Goal: Task Accomplishment & Management: Complete application form

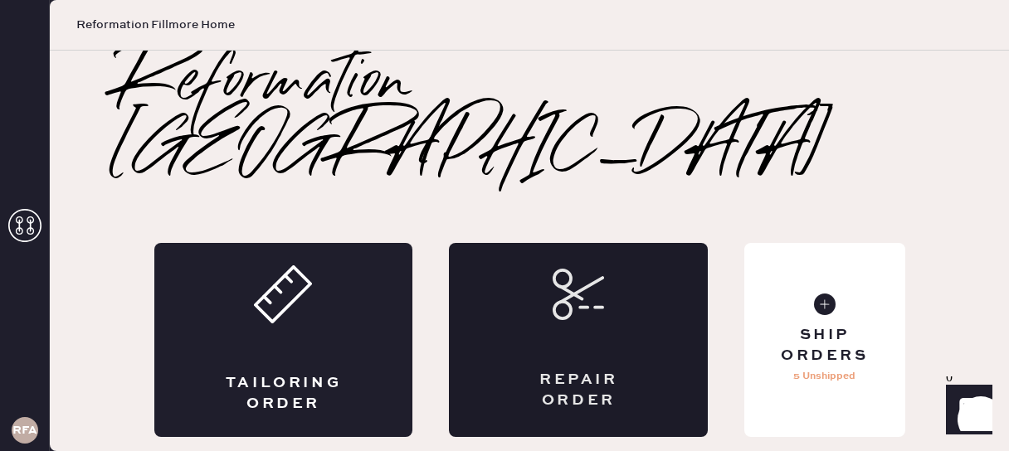
click at [627, 285] on div "Repair Order" at bounding box center [578, 340] width 259 height 194
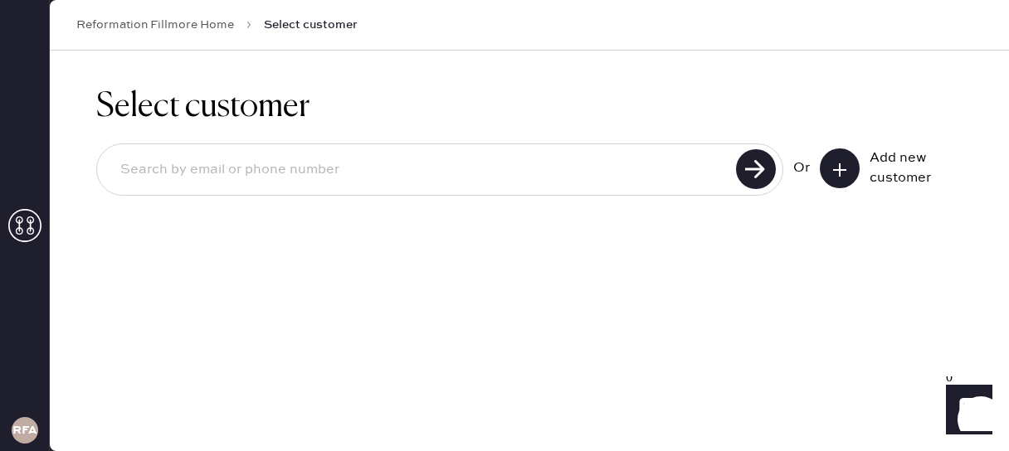
click at [833, 173] on icon at bounding box center [840, 170] width 17 height 17
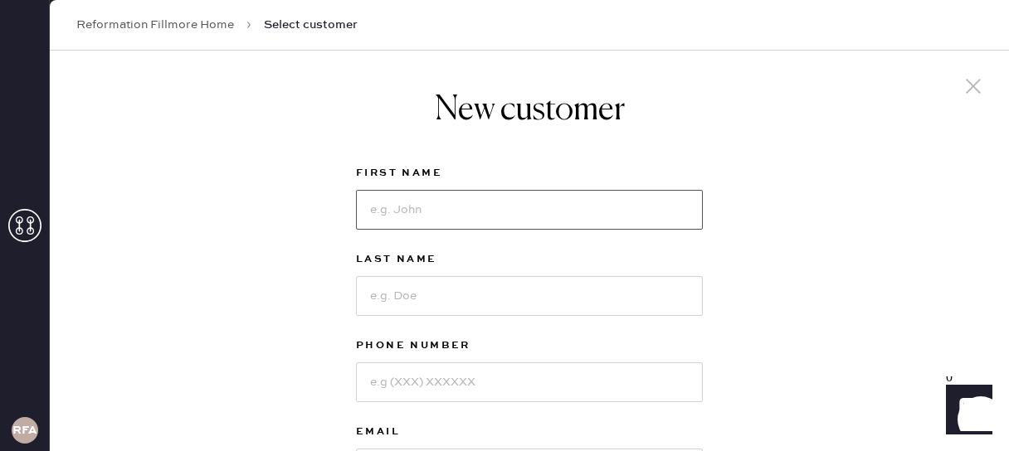
click at [379, 222] on input at bounding box center [529, 210] width 347 height 40
type input "Grace"
click at [423, 304] on input at bounding box center [529, 296] width 347 height 40
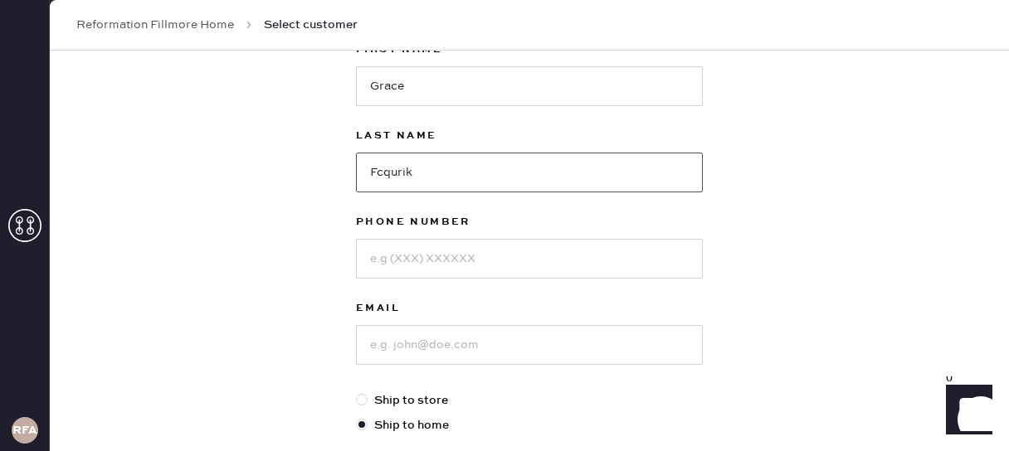
scroll to position [149, 0]
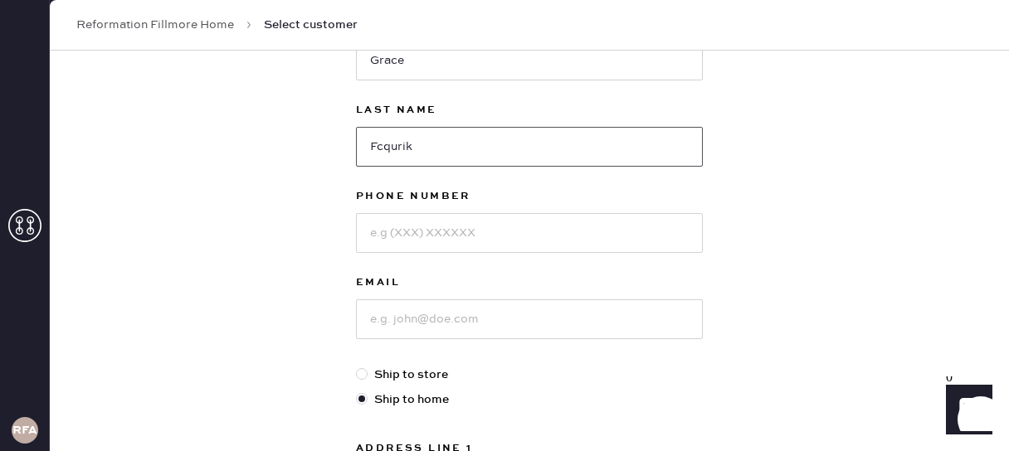
click at [377, 150] on input "Fcqurik" at bounding box center [529, 147] width 347 height 40
click at [386, 151] on input "Fcqurik" at bounding box center [529, 147] width 347 height 40
click at [379, 145] on input "Fcqurik" at bounding box center [529, 147] width 347 height 40
type input "Mcqurik"
click at [373, 230] on input at bounding box center [529, 233] width 347 height 40
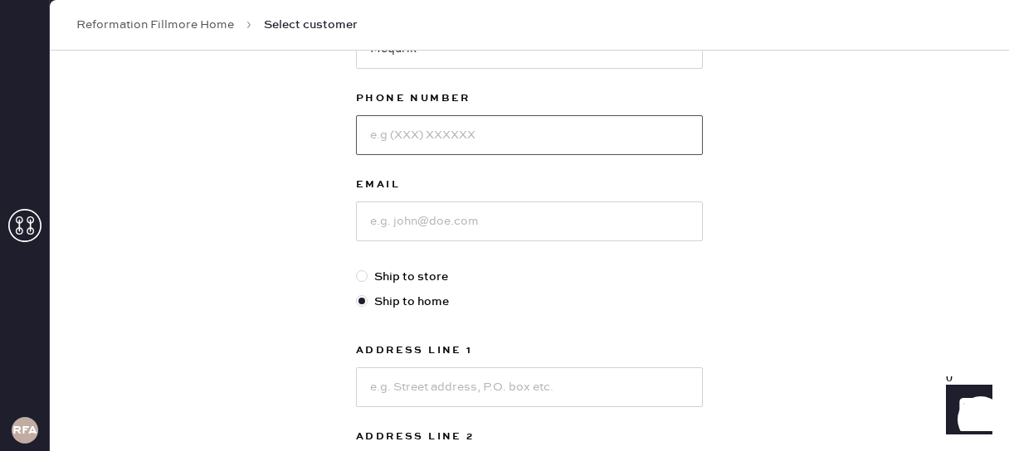
scroll to position [248, 0]
type input "8188252588"
click at [451, 222] on input at bounding box center [529, 221] width 347 height 40
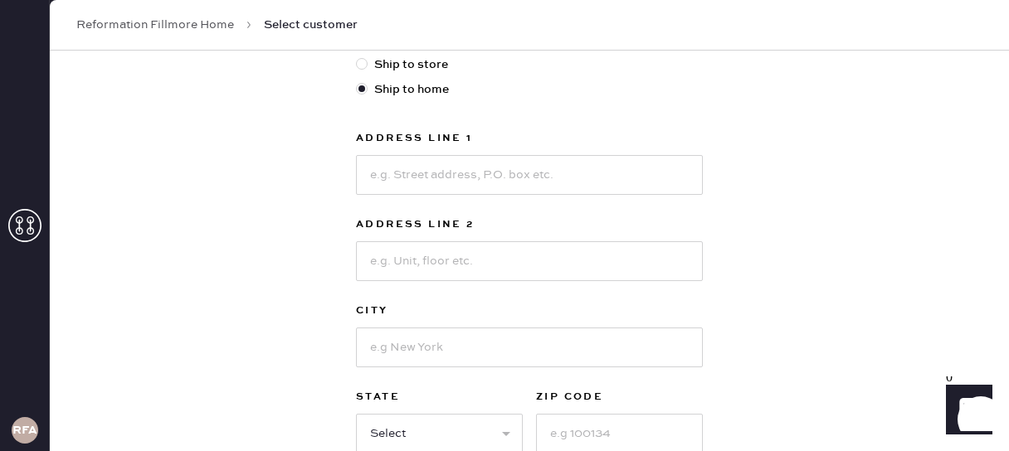
scroll to position [461, 0]
type input "[EMAIL_ADDRESS][DOMAIN_NAME]"
click at [462, 185] on input at bounding box center [529, 174] width 347 height 40
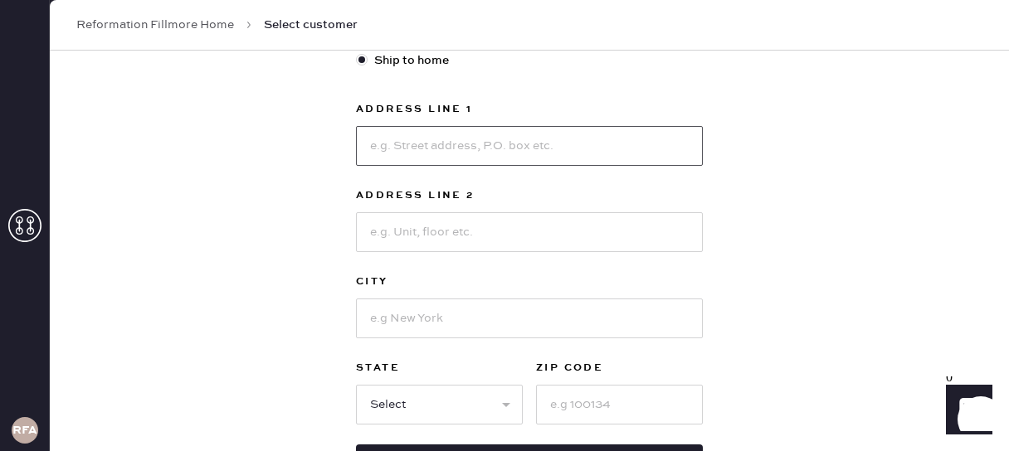
scroll to position [487, 0]
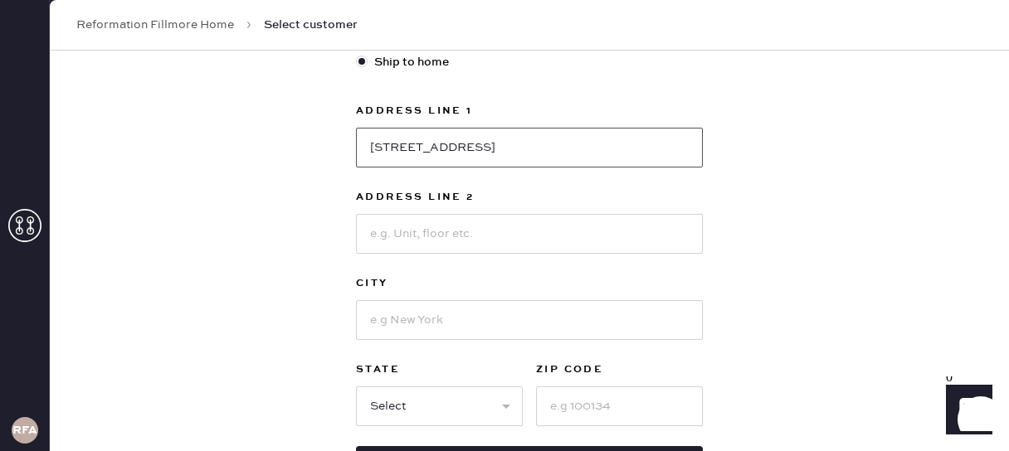
type input "[STREET_ADDRESS]"
click at [399, 315] on input at bounding box center [529, 320] width 347 height 40
type input "[GEOGRAPHIC_DATA]"
click at [401, 398] on select "Select AK AL AR AZ CA CO CT [GEOGRAPHIC_DATA] DE FL [GEOGRAPHIC_DATA] HI [GEOGR…" at bounding box center [439, 407] width 167 height 40
select select "CA"
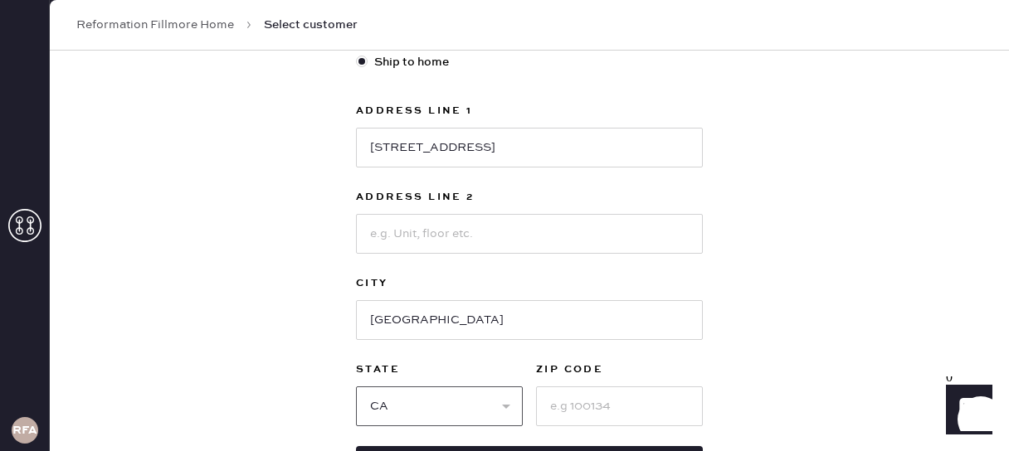
click at [356, 387] on select "Select AK AL AR AZ CA CO CT [GEOGRAPHIC_DATA] DE FL [GEOGRAPHIC_DATA] HI [GEOGR…" at bounding box center [439, 407] width 167 height 40
click at [568, 410] on input at bounding box center [619, 407] width 167 height 40
click at [562, 403] on input at bounding box center [619, 407] width 167 height 40
type input "94133"
click at [427, 150] on input "[STREET_ADDRESS]" at bounding box center [529, 148] width 347 height 40
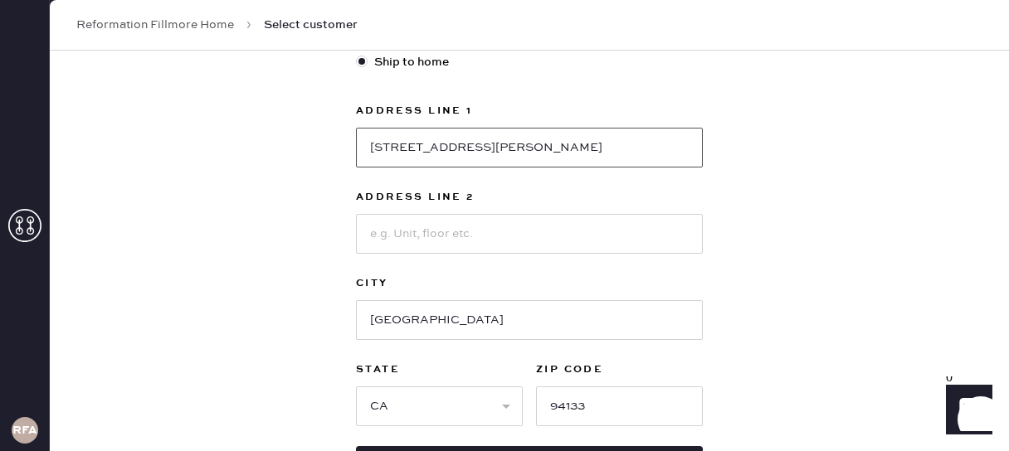
type input "[STREET_ADDRESS]"
click at [406, 235] on input at bounding box center [529, 234] width 347 height 40
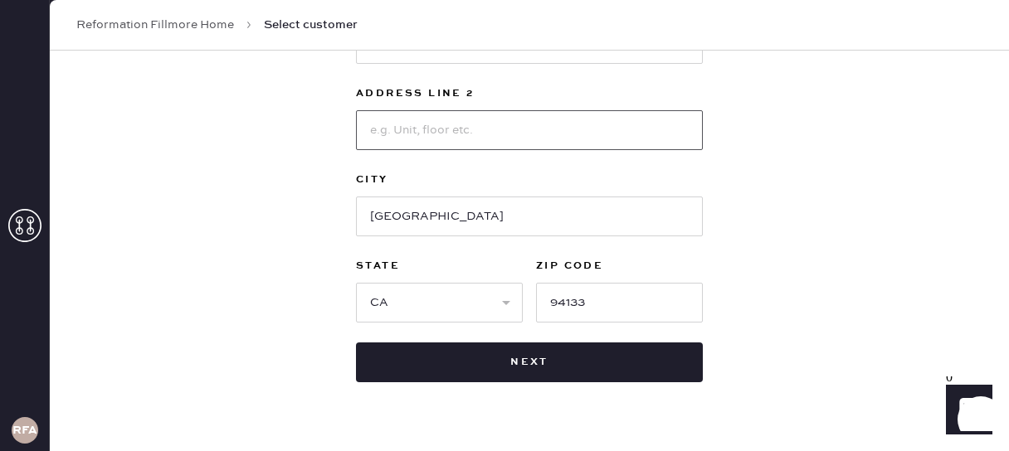
scroll to position [594, 0]
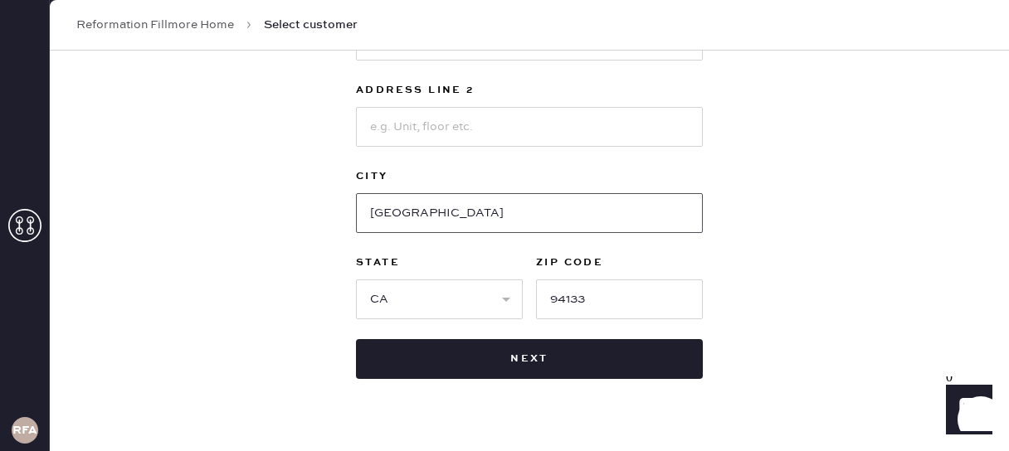
click at [684, 229] on input "[GEOGRAPHIC_DATA]" at bounding box center [529, 213] width 347 height 40
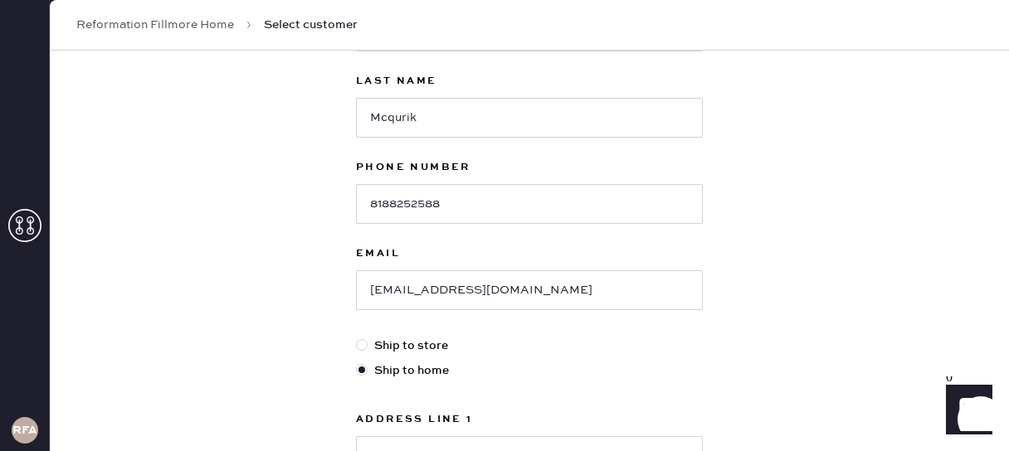
scroll to position [175, 0]
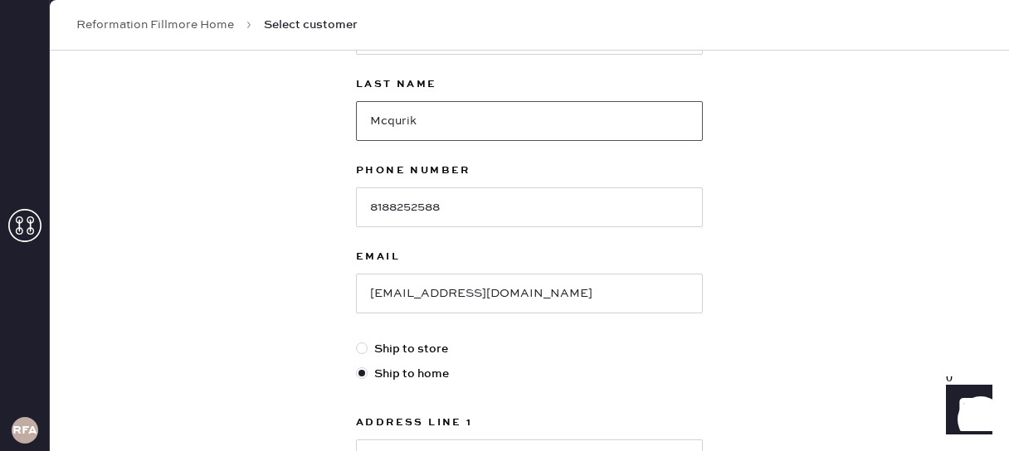
click at [408, 124] on input "Mcqurik" at bounding box center [529, 121] width 347 height 40
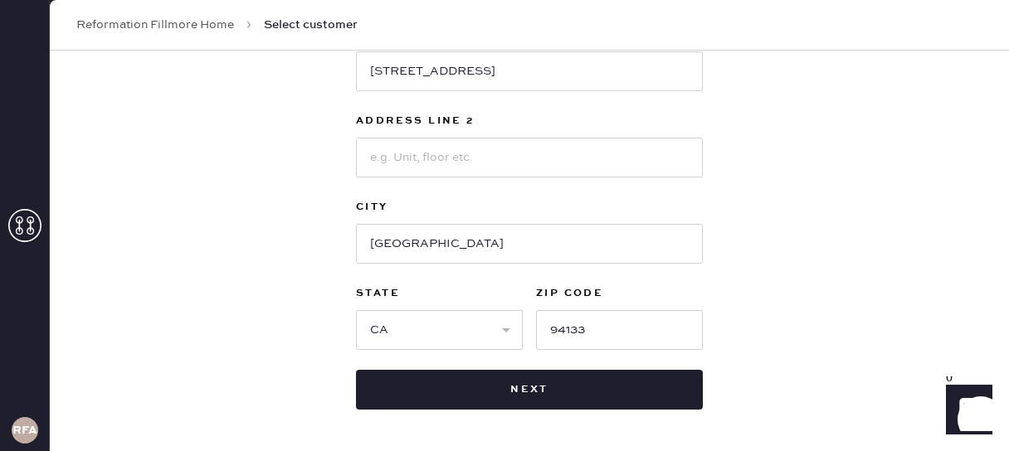
scroll to position [628, 0]
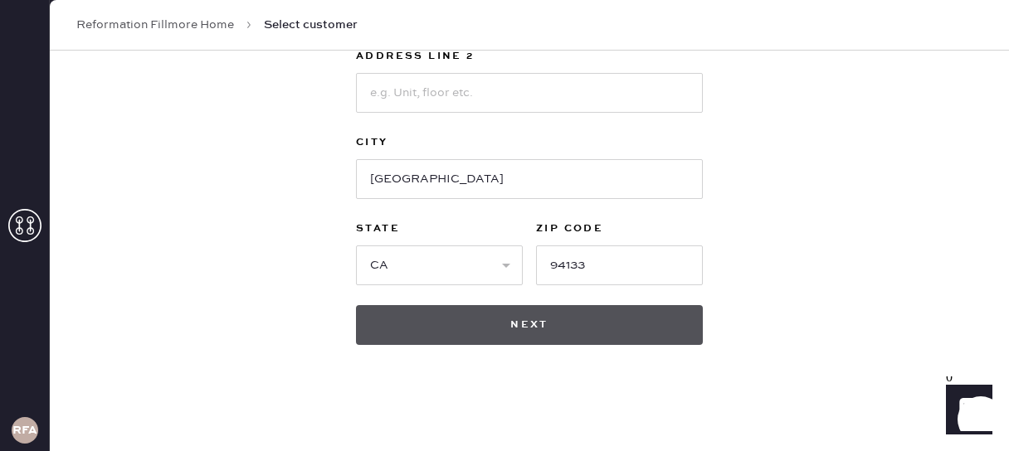
type input "[PERSON_NAME]"
click at [543, 318] on button "Next" at bounding box center [529, 325] width 347 height 40
click at [457, 320] on button "Next" at bounding box center [529, 325] width 347 height 40
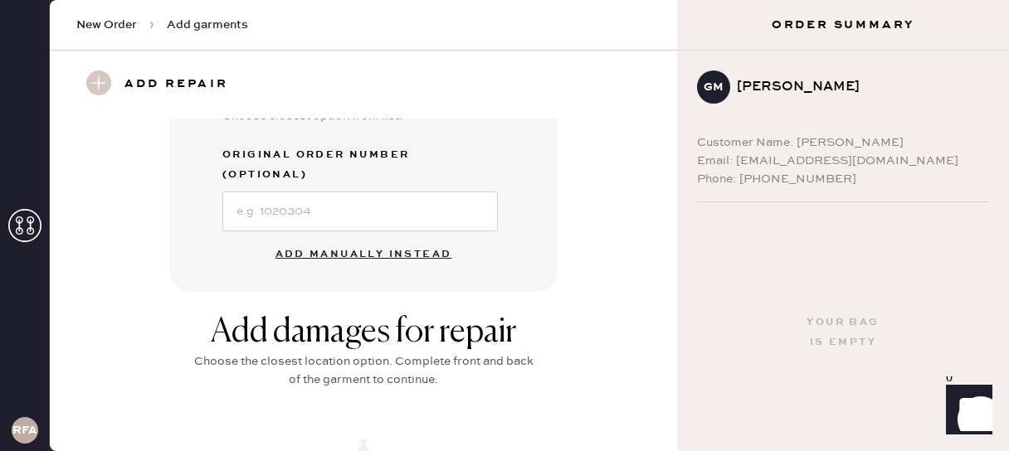
scroll to position [562, 0]
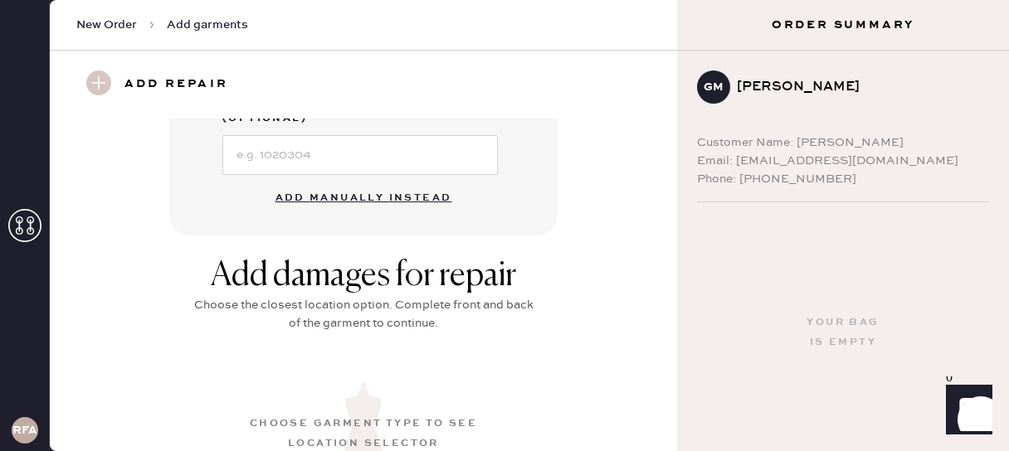
click at [114, 90] on div "Add repair" at bounding box center [167, 85] width 182 height 28
click at [98, 85] on use at bounding box center [98, 83] width 25 height 25
click at [212, 80] on h3 "Add repair" at bounding box center [176, 85] width 104 height 28
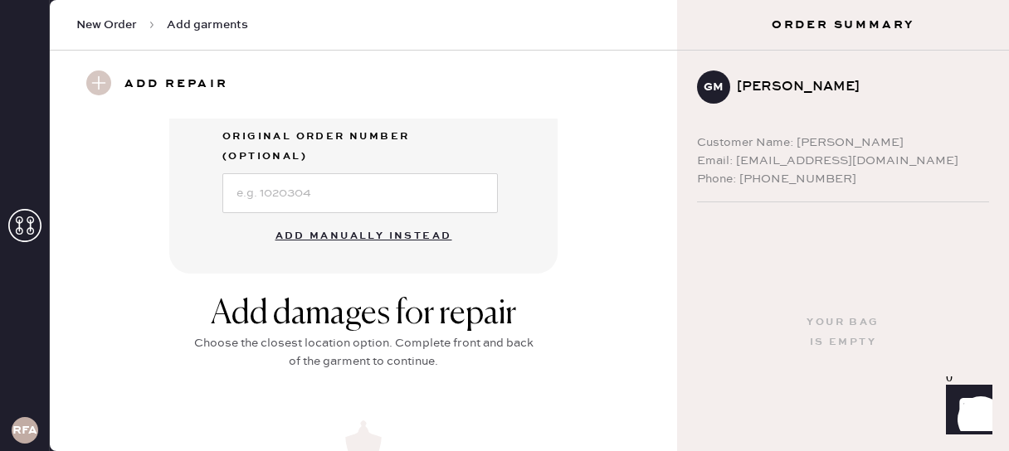
click at [319, 220] on button "Add manually instead" at bounding box center [364, 236] width 197 height 33
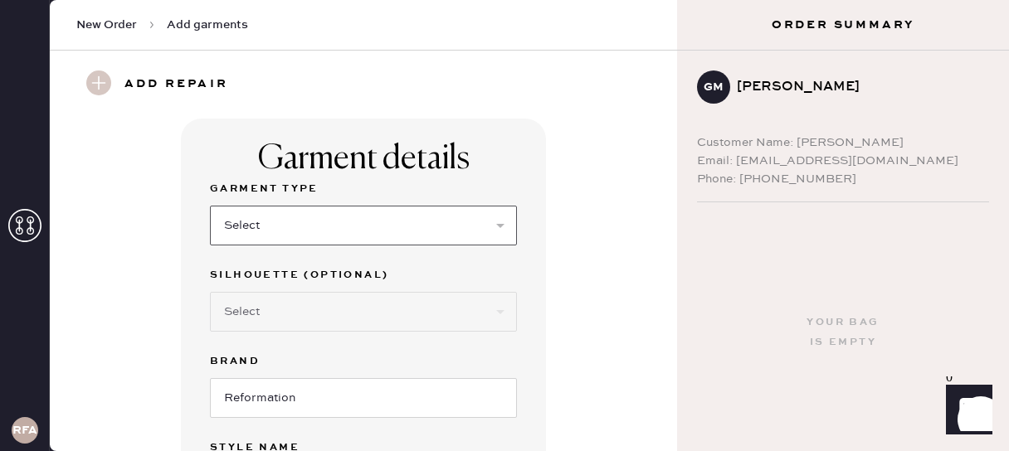
click at [330, 233] on select "Select Basic Skirt Jeans Leggings Pants Shorts Basic Sleeved Dress Basic Sleeve…" at bounding box center [363, 226] width 307 height 40
select select "31"
click at [210, 206] on select "Select Basic Skirt Jeans Leggings Pants Shorts Basic Sleeved Dress Basic Sleeve…" at bounding box center [363, 226] width 307 height 40
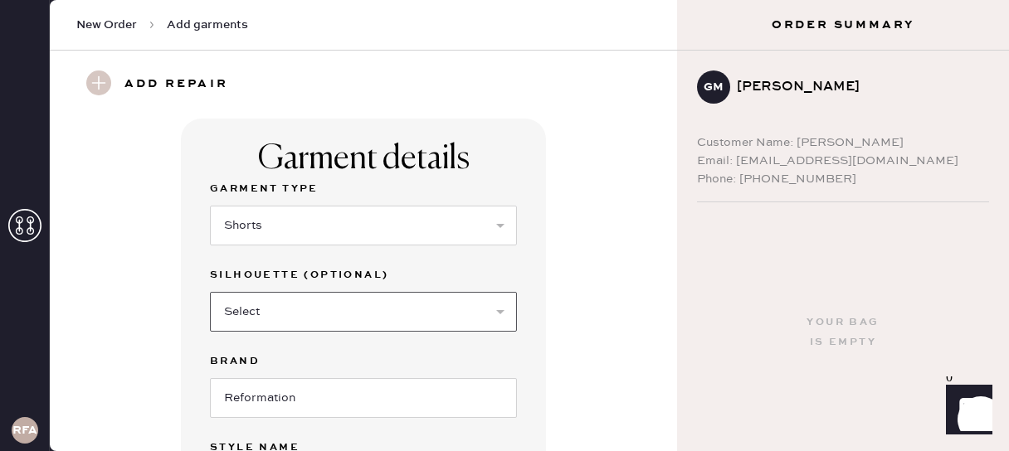
click at [275, 323] on select "Select Other" at bounding box center [363, 312] width 307 height 40
select select "other"
click at [210, 292] on select "Select Other" at bounding box center [363, 312] width 307 height 40
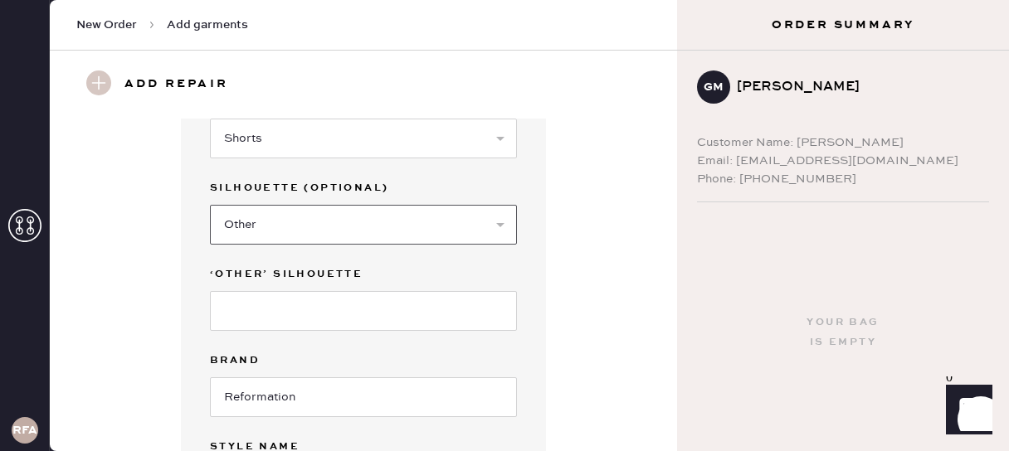
scroll to position [95, 0]
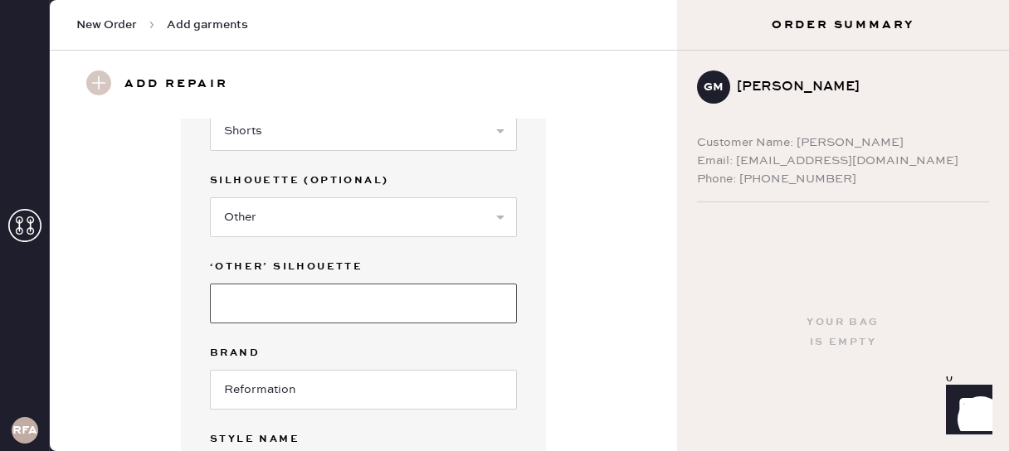
click at [251, 309] on input at bounding box center [363, 304] width 307 height 40
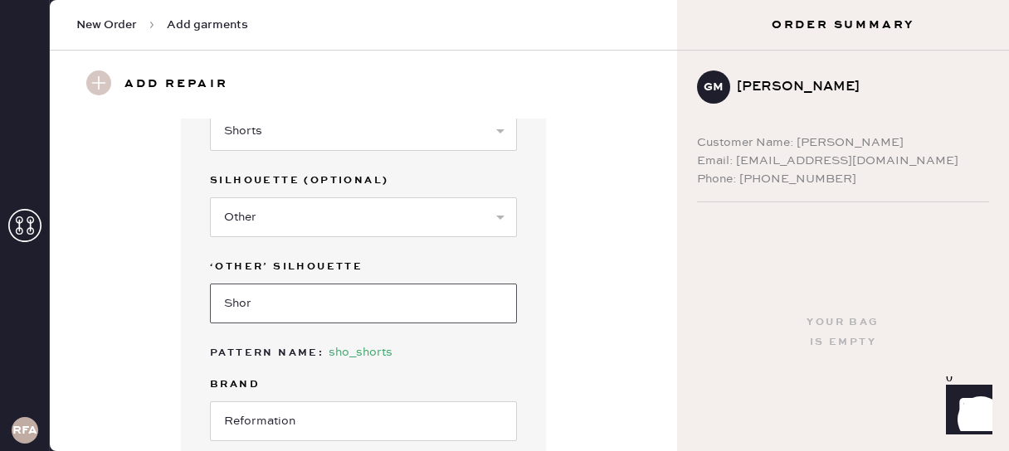
type input "Short"
click at [295, 317] on input "Short" at bounding box center [363, 304] width 307 height 40
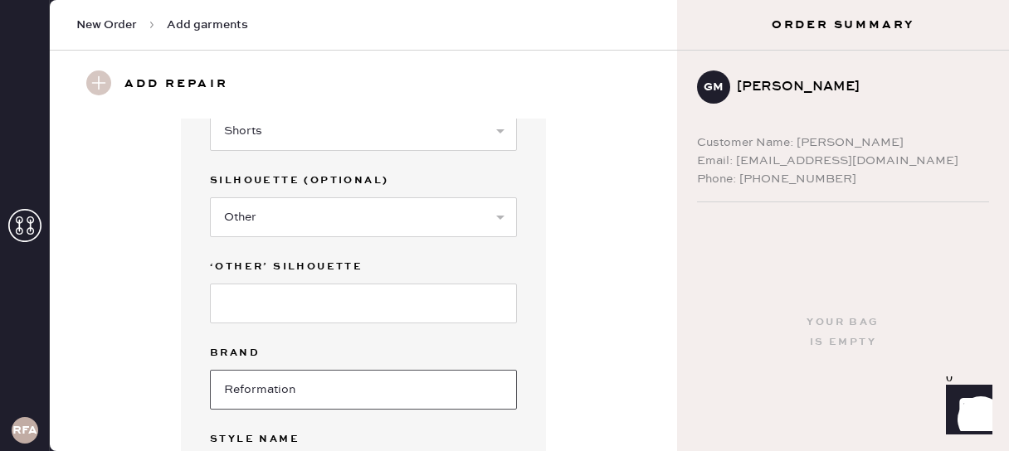
click at [314, 391] on input "Reformation" at bounding box center [363, 390] width 307 height 40
click at [351, 212] on select "Select Other" at bounding box center [363, 218] width 307 height 40
select select
click at [210, 198] on select "Select Other" at bounding box center [363, 218] width 307 height 40
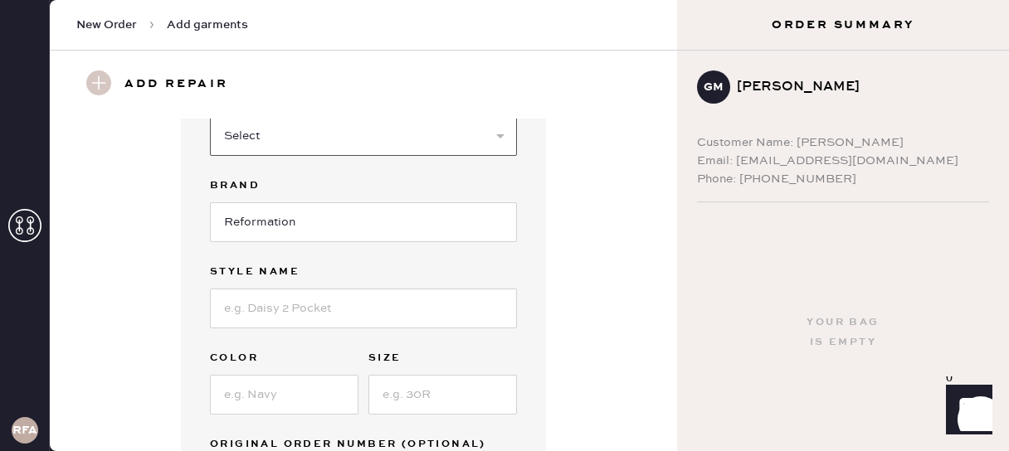
scroll to position [180, 0]
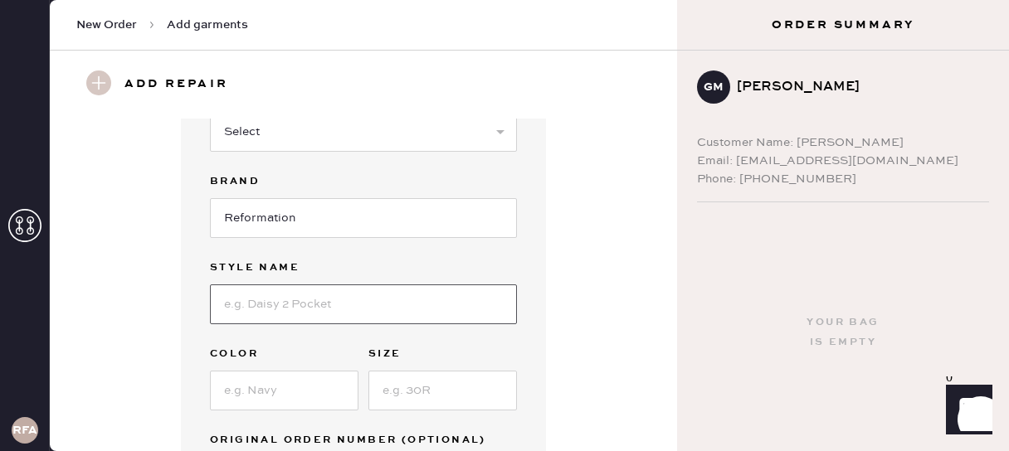
click at [307, 298] on input at bounding box center [363, 305] width 307 height 40
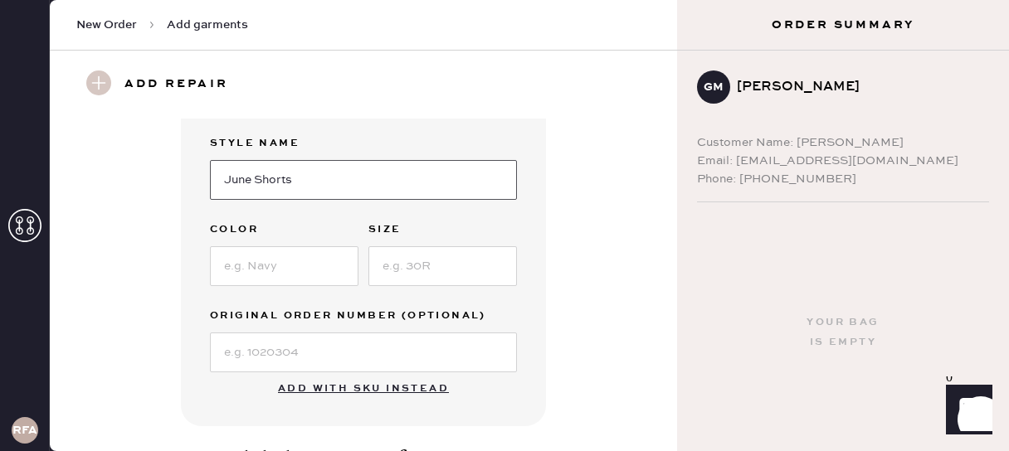
scroll to position [305, 0]
type input "June Shorts"
click at [264, 257] on input at bounding box center [284, 266] width 149 height 40
type input "Black"
click at [407, 263] on input at bounding box center [442, 266] width 149 height 40
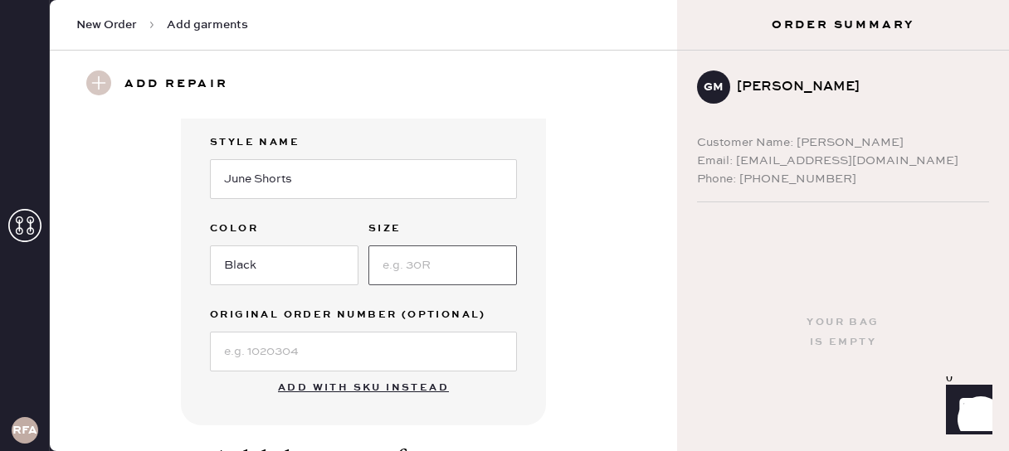
type input "3"
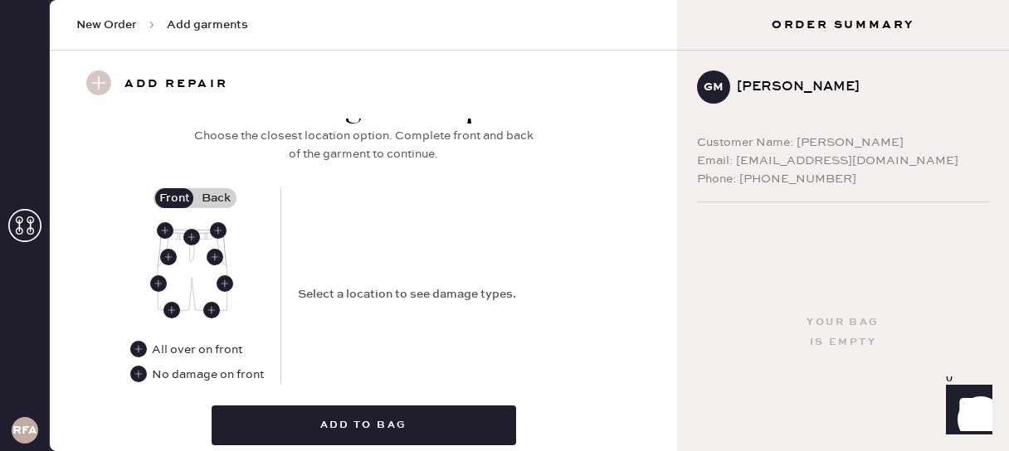
scroll to position [680, 0]
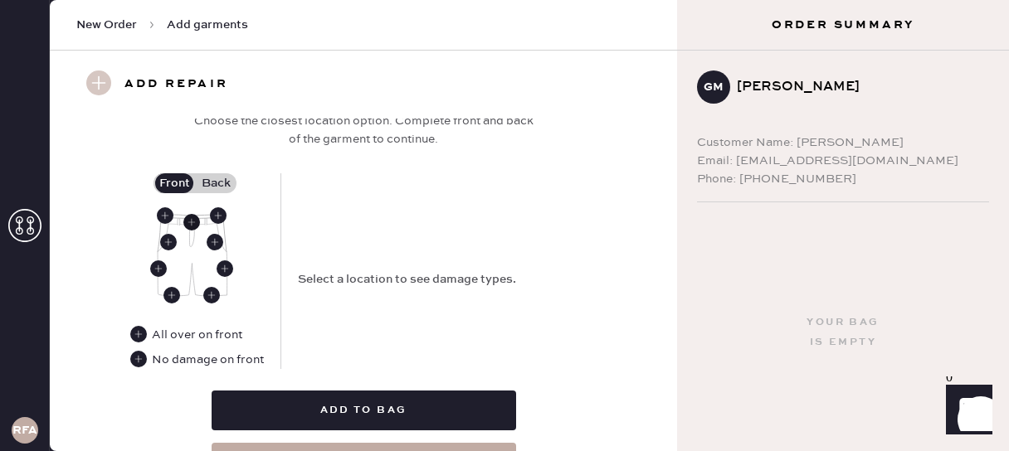
type input "2"
click at [188, 224] on use at bounding box center [191, 222] width 17 height 17
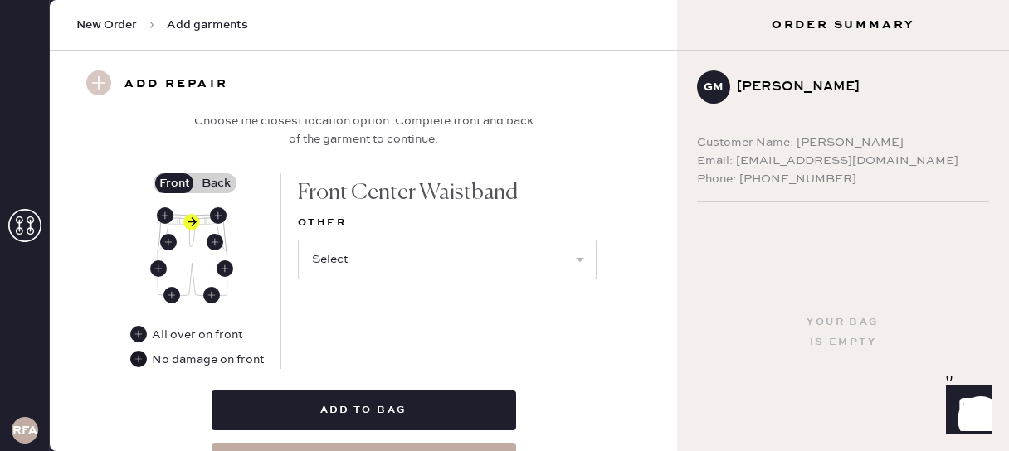
click at [140, 360] on use at bounding box center [138, 359] width 17 height 17
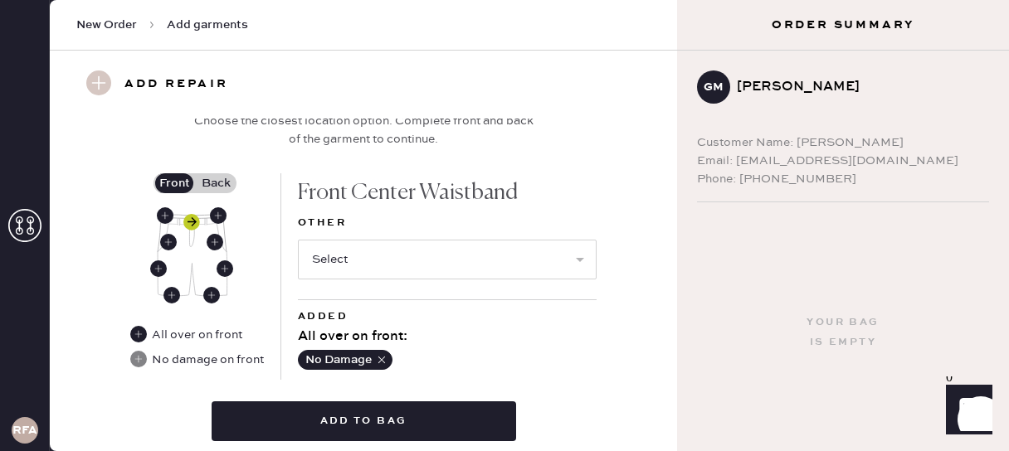
click at [191, 221] on use at bounding box center [191, 222] width 17 height 17
click at [203, 183] on label "Back" at bounding box center [215, 183] width 41 height 20
click at [216, 183] on input "Back" at bounding box center [216, 183] width 0 height 0
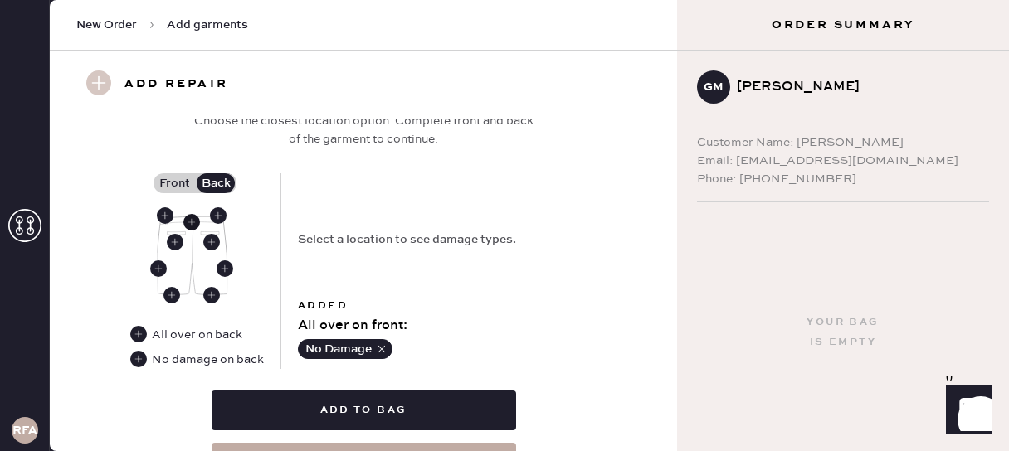
click at [195, 220] on use at bounding box center [191, 222] width 17 height 17
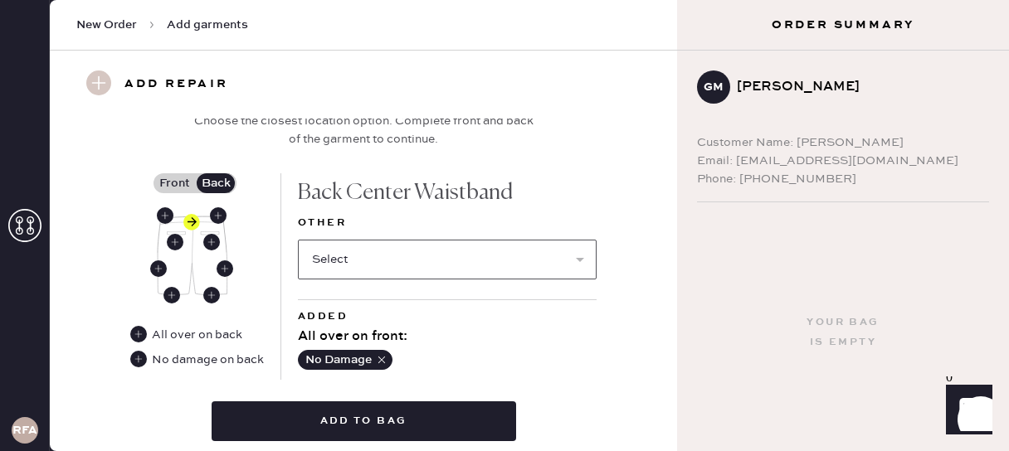
click at [422, 246] on select "Select Broken / Ripped Hem Broken Beads Broken Belt Loop Broken Button Broken E…" at bounding box center [447, 260] width 299 height 40
select select "1322"
click at [298, 240] on select "Select Broken / Ripped Hem Broken Beads Broken Belt Loop Broken Button Broken E…" at bounding box center [447, 260] width 299 height 40
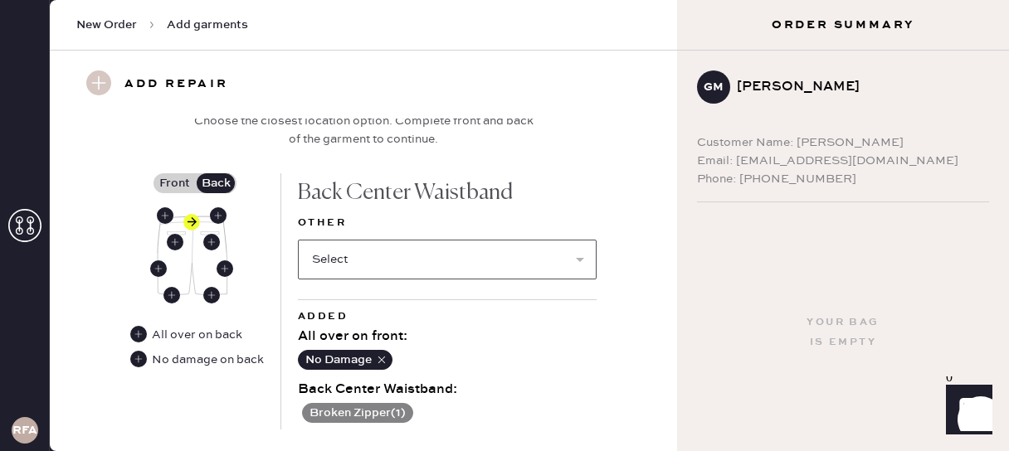
click at [393, 256] on select "Select Broken / Ripped Hem Broken Beads Broken Belt Loop Broken Button Broken E…" at bounding box center [447, 260] width 299 height 40
select select "1329"
click at [298, 240] on select "Select Broken / Ripped Hem Broken Beads Broken Belt Loop Broken Button Broken E…" at bounding box center [447, 260] width 299 height 40
click at [368, 268] on select "Select Broken Beads Broken Belt Loop Broken Button Broken Elastic Broken Hook &…" at bounding box center [447, 260] width 299 height 40
select select "1805"
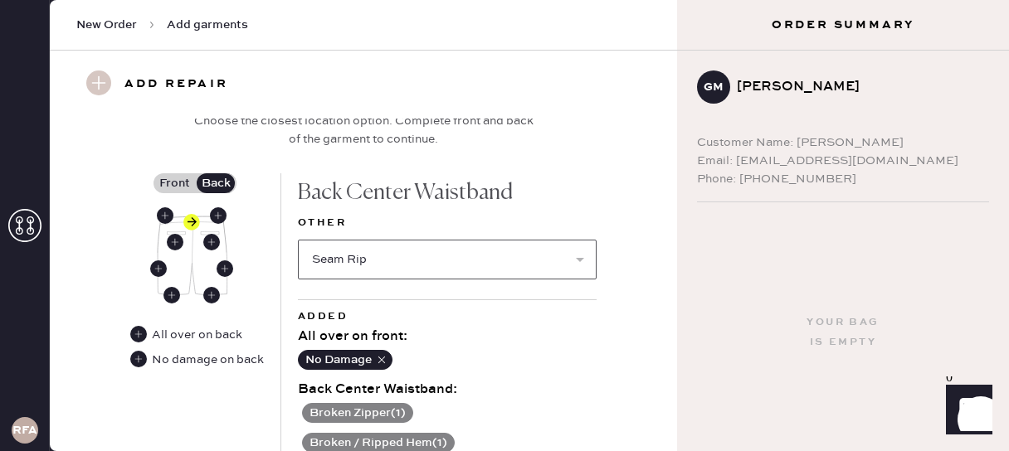
click at [298, 240] on select "Select Broken Beads Broken Belt Loop Broken Button Broken Elastic Broken Hook &…" at bounding box center [447, 260] width 299 height 40
select select
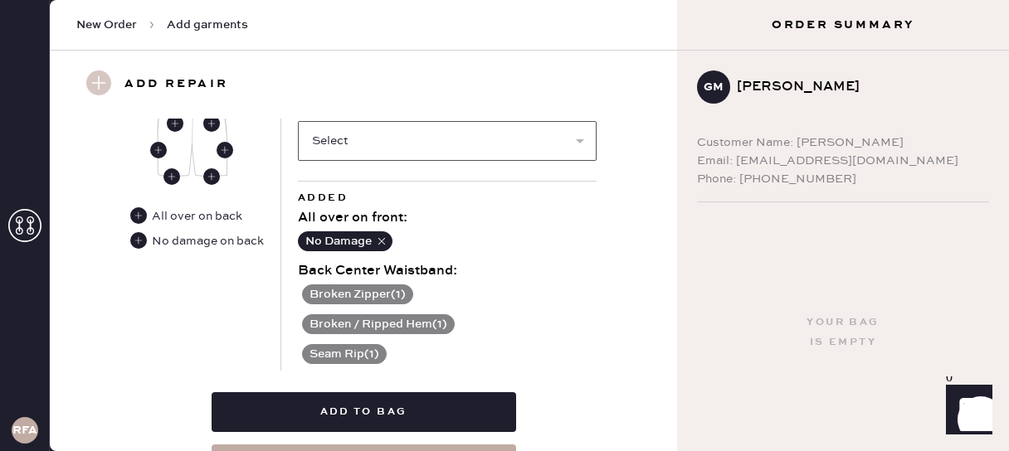
scroll to position [834, 0]
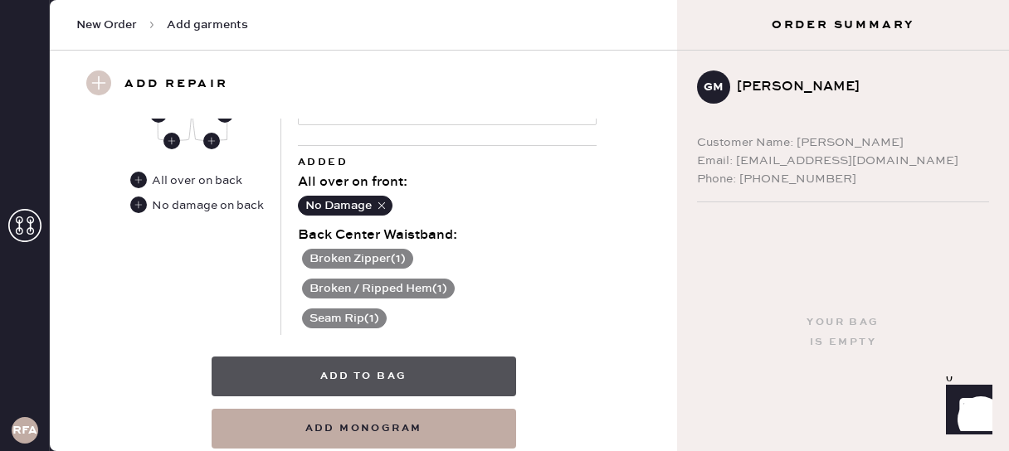
click at [419, 382] on button "Add to bag" at bounding box center [364, 377] width 305 height 40
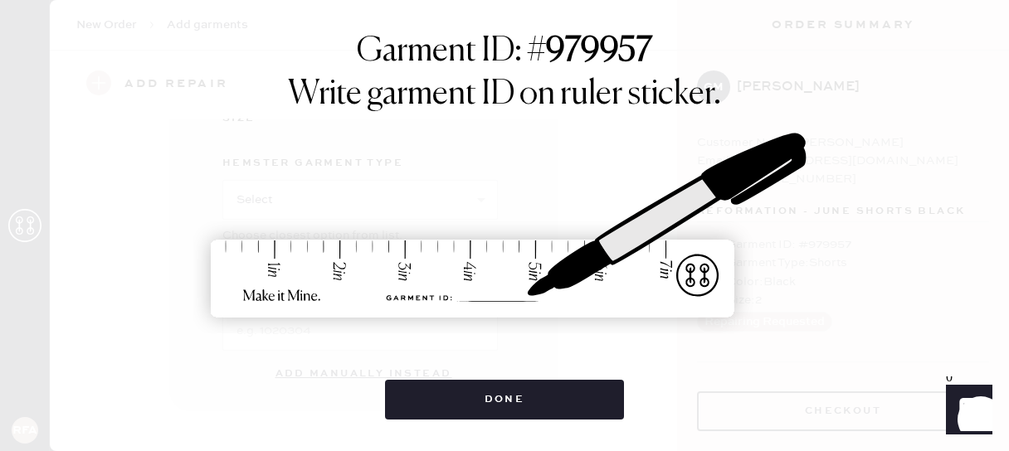
scroll to position [365, 0]
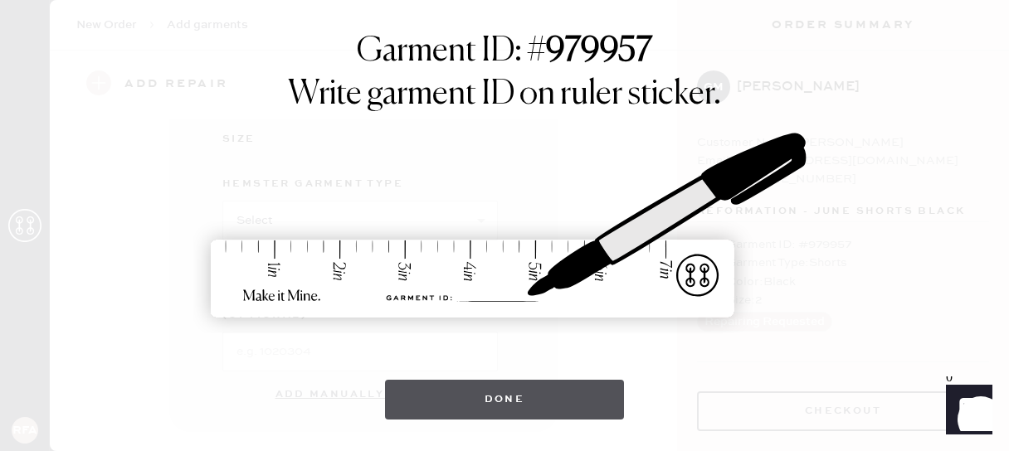
click at [486, 388] on button "Done" at bounding box center [505, 400] width 240 height 40
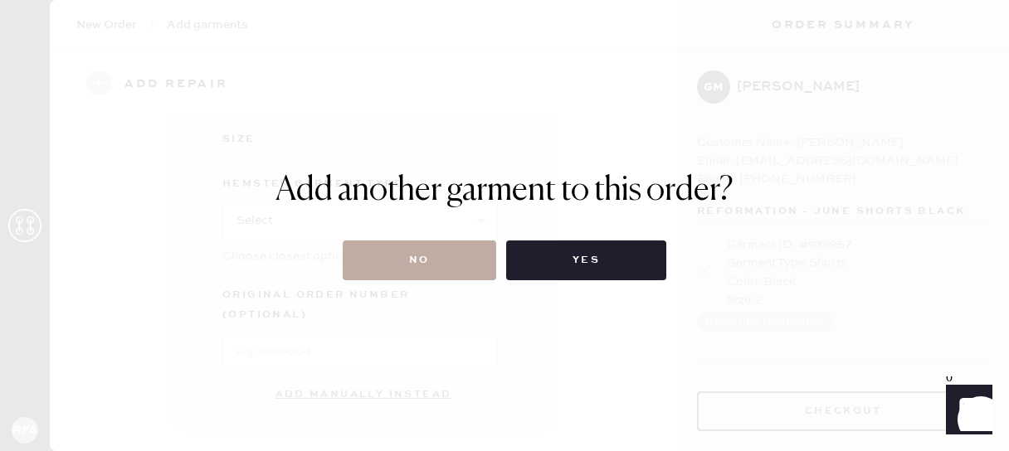
click at [411, 272] on button "No" at bounding box center [420, 261] width 154 height 40
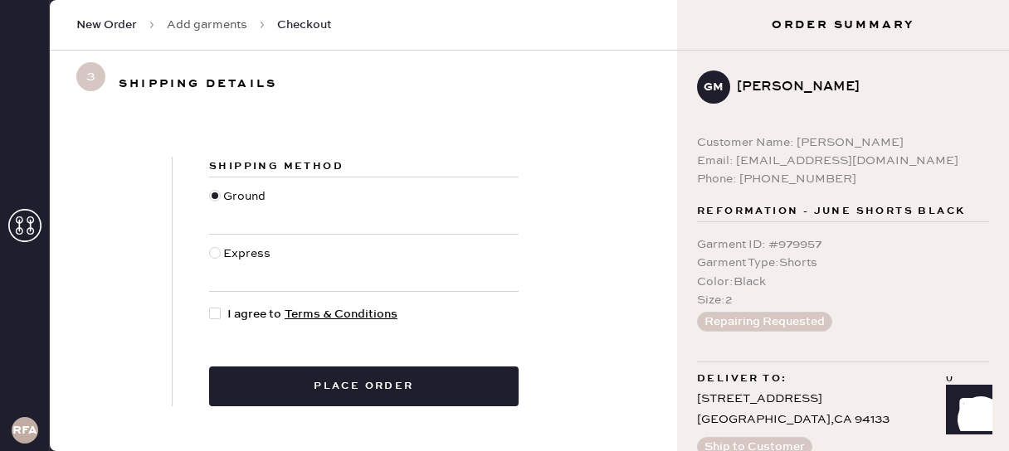
click at [218, 257] on div at bounding box center [216, 263] width 14 height 37
click at [210, 246] on input "Express" at bounding box center [209, 245] width 1 height 1
radio input "true"
click at [222, 312] on div at bounding box center [218, 314] width 18 height 18
click at [210, 306] on input "I agree to Terms & Conditions" at bounding box center [209, 305] width 1 height 1
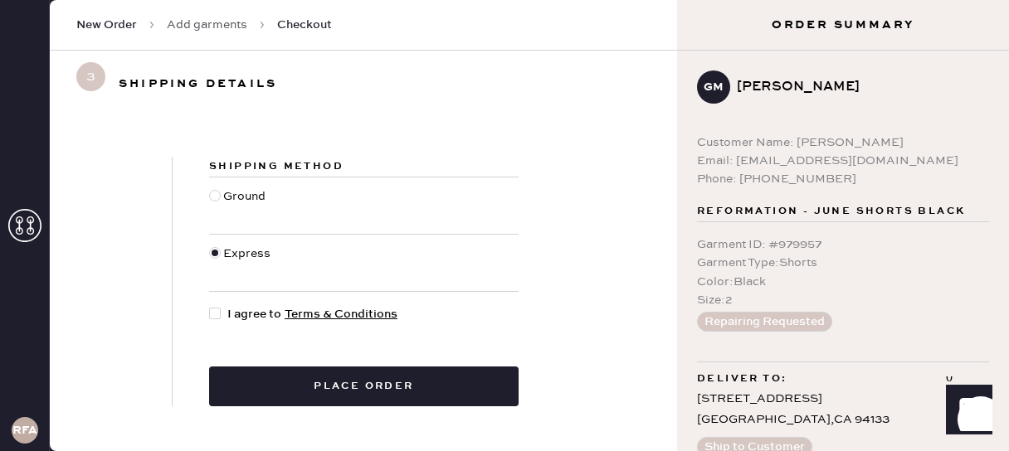
checkbox input "true"
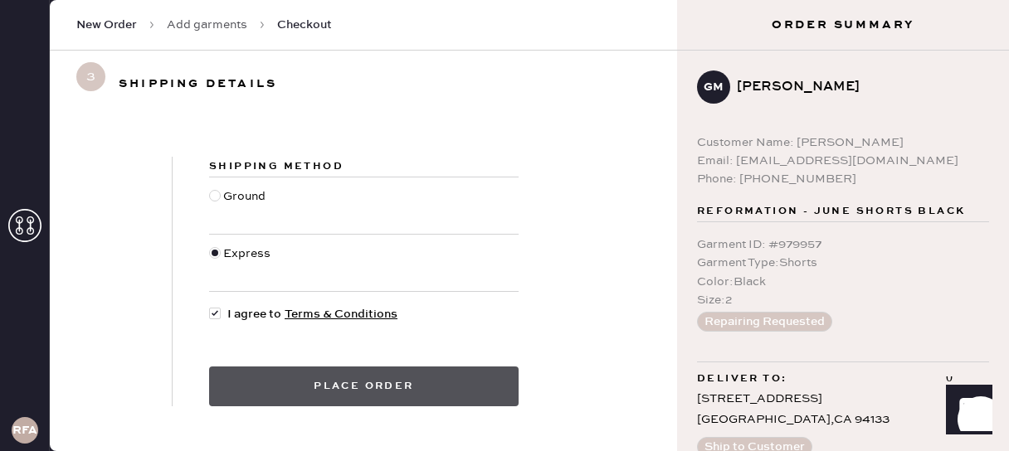
click at [389, 385] on button "Place order" at bounding box center [364, 387] width 310 height 40
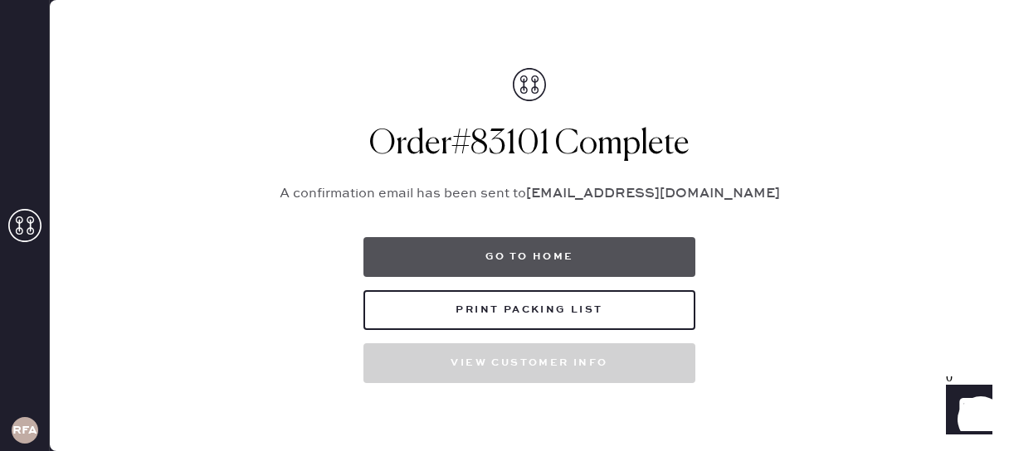
click at [522, 261] on button "Go to home" at bounding box center [530, 257] width 332 height 40
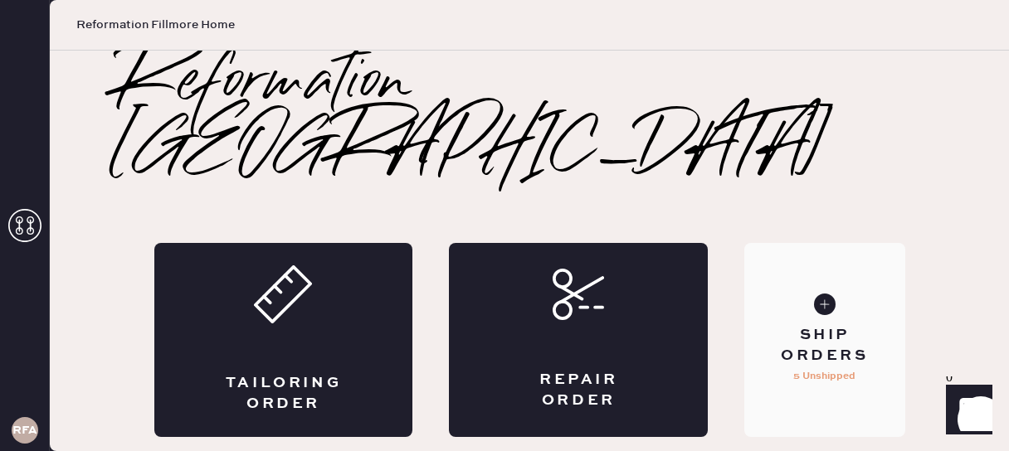
click at [828, 367] on p "5 Unshipped" at bounding box center [824, 377] width 62 height 20
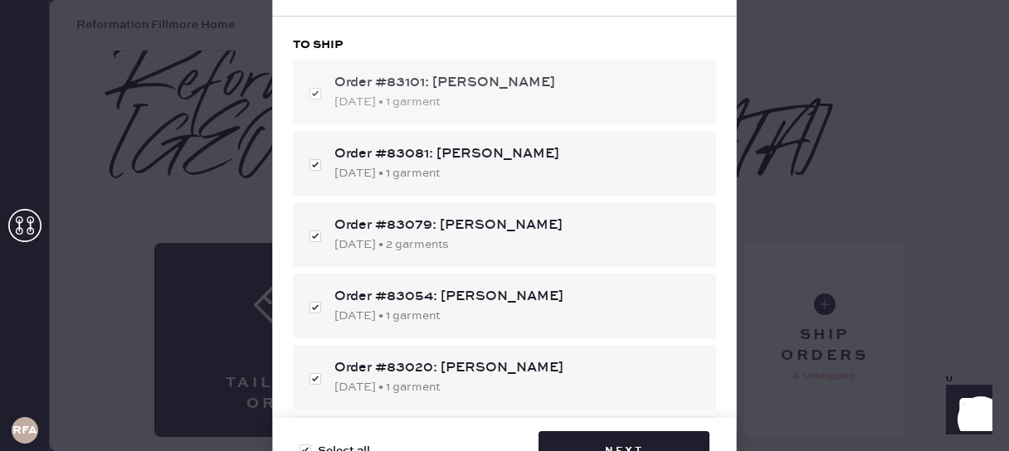
click at [483, 95] on div "[DATE] • 1 garment" at bounding box center [518, 102] width 368 height 18
checkbox input "false"
click at [483, 95] on div "[DATE] • 1 garment" at bounding box center [518, 102] width 368 height 18
checkbox input "true"
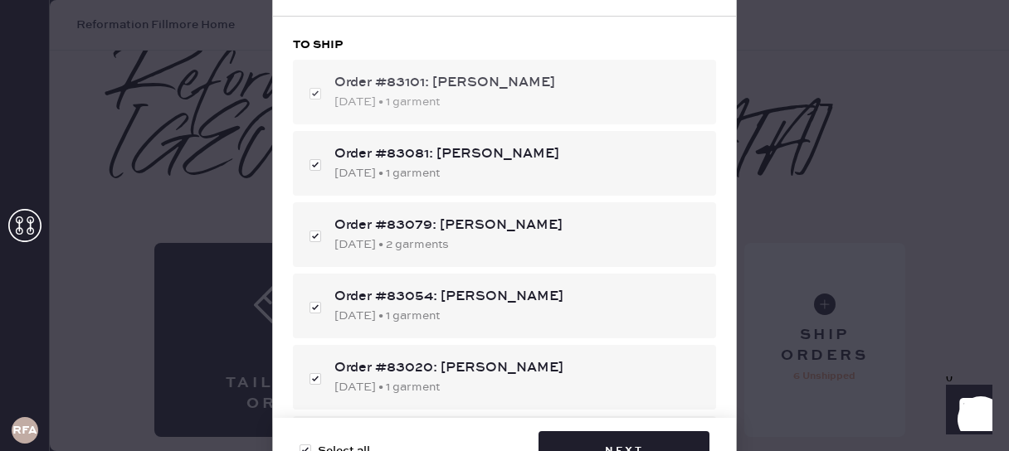
checkbox input "true"
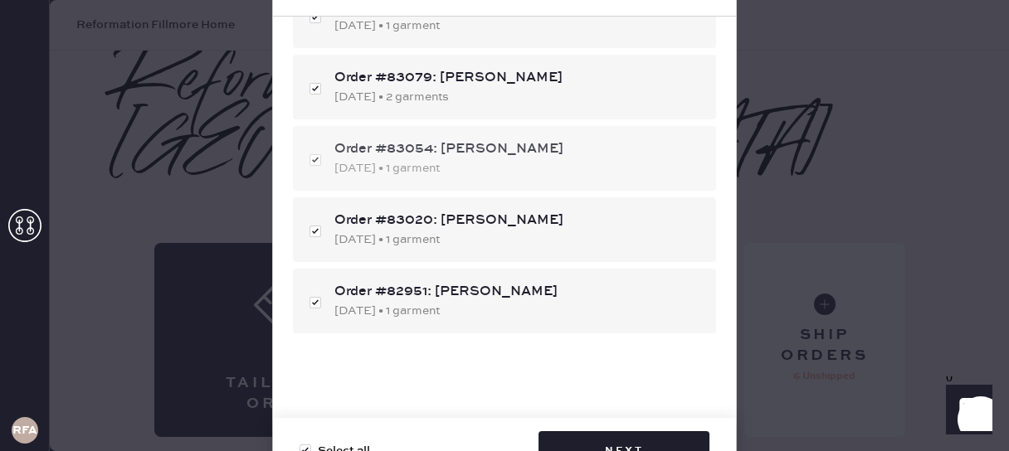
scroll to position [176, 0]
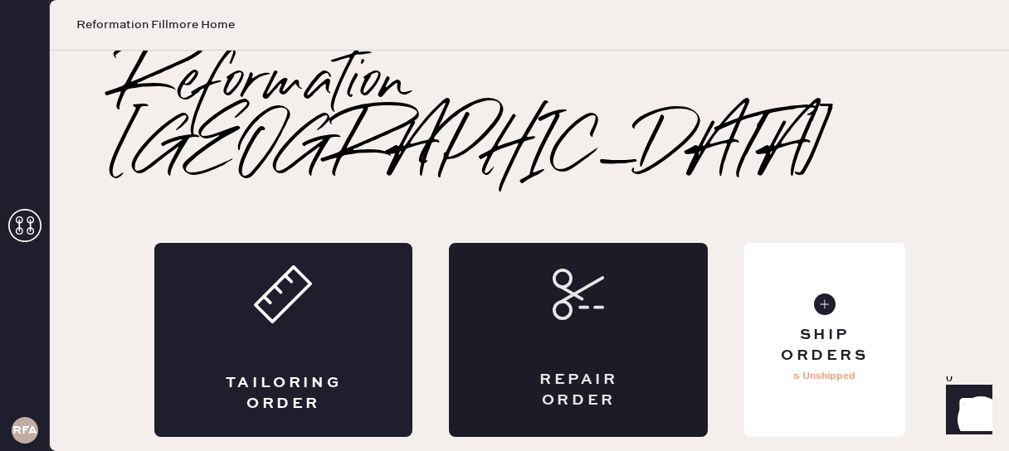
click at [588, 287] on div "Repair Order" at bounding box center [578, 340] width 259 height 194
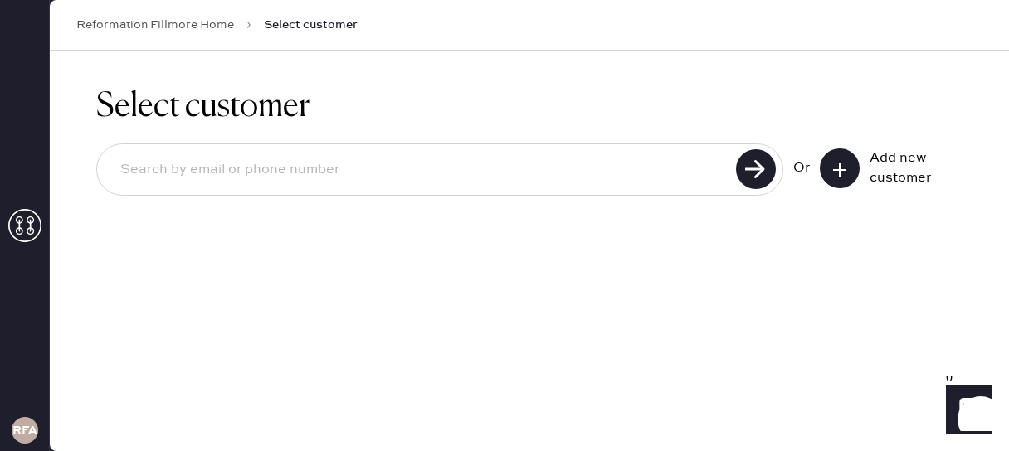
click at [849, 163] on button at bounding box center [840, 169] width 40 height 40
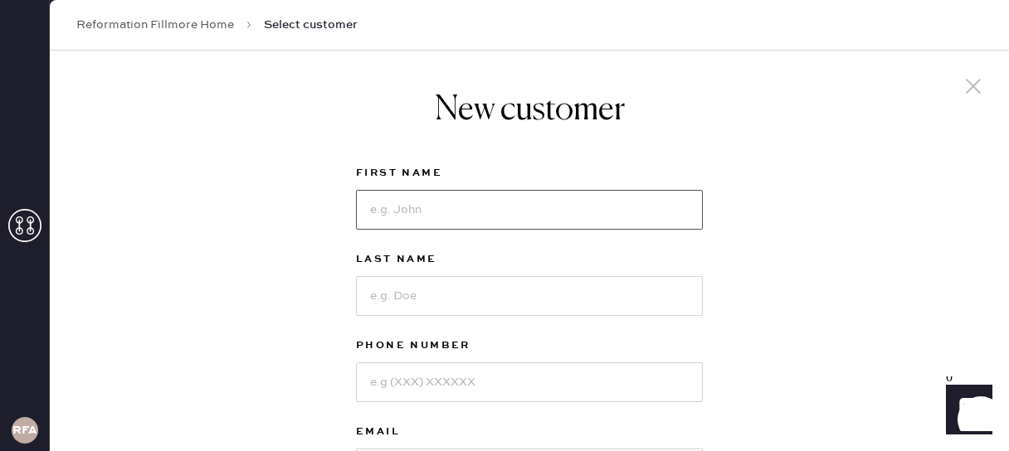
click at [420, 214] on input at bounding box center [529, 210] width 347 height 40
type input "Grace"
drag, startPoint x: 378, startPoint y: 300, endPoint x: 378, endPoint y: 287, distance: 13.3
click at [378, 300] on input at bounding box center [529, 296] width 347 height 40
type input "[PERSON_NAME]"
